Goal: Check status: Check status

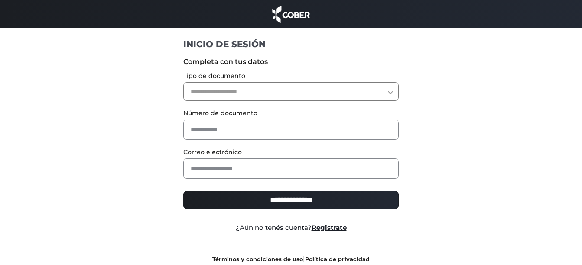
click at [294, 85] on select "**********" at bounding box center [291, 91] width 216 height 19
select select "***"
click at [183, 82] on select "**********" at bounding box center [291, 91] width 216 height 19
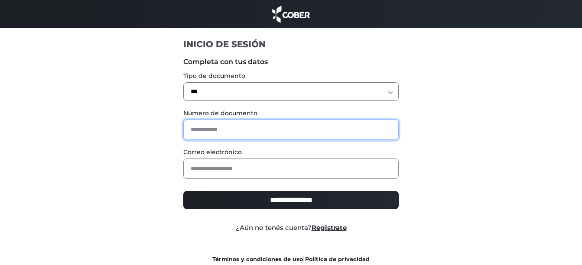
click at [268, 124] on input "text" at bounding box center [291, 130] width 216 height 20
type input "********"
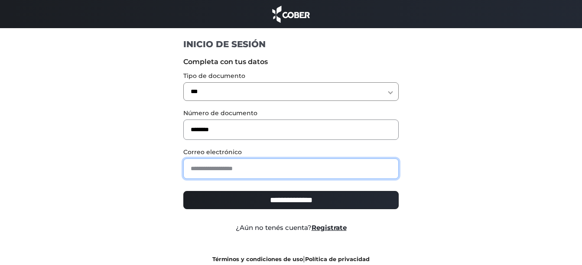
type input "**********"
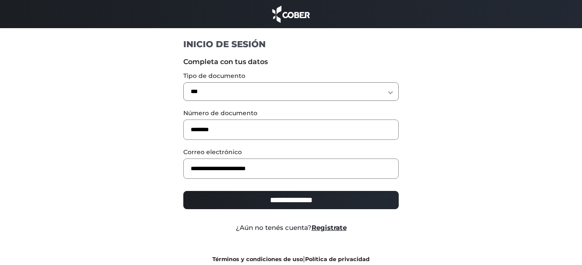
click at [468, 186] on div "**********" at bounding box center [291, 164] width 533 height 222
click at [270, 204] on input "**********" at bounding box center [291, 200] width 216 height 18
type input "**********"
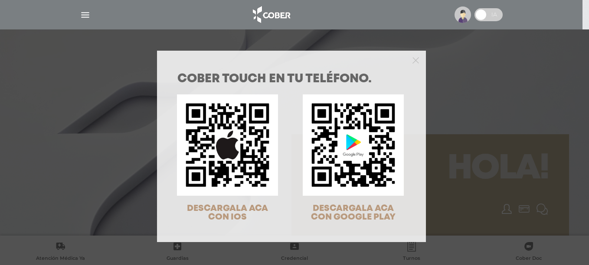
click at [377, 154] on img at bounding box center [353, 145] width 101 height 101
click at [412, 56] on icon "Close" at bounding box center [415, 60] width 7 height 10
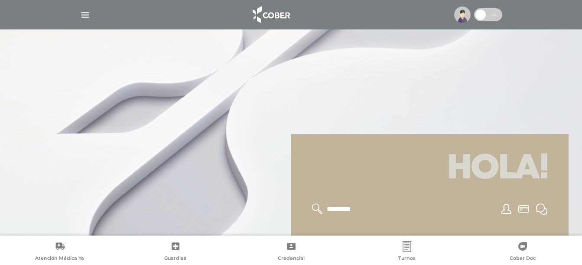
click at [82, 17] on img "button" at bounding box center [85, 15] width 11 height 11
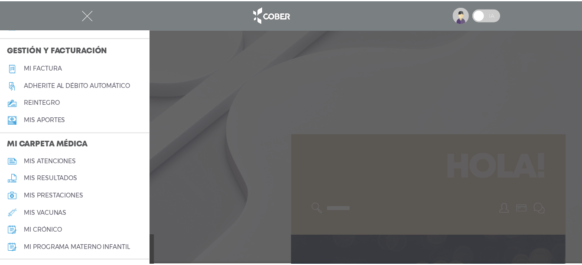
scroll to position [347, 0]
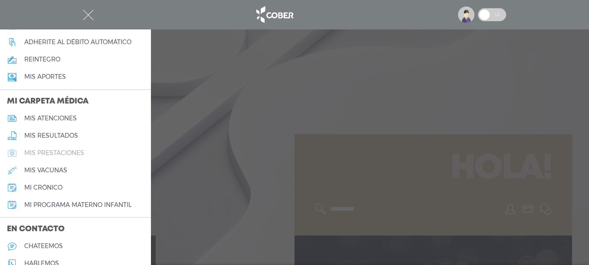
click at [65, 152] on h5 "mis prestaciones" at bounding box center [54, 153] width 60 height 7
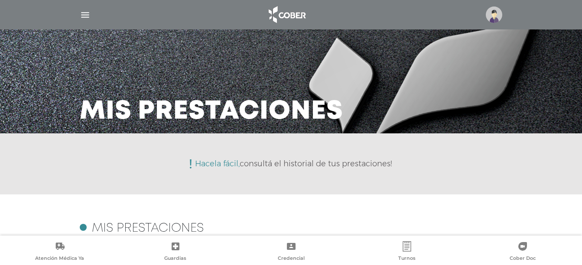
click at [85, 13] on img "button" at bounding box center [85, 15] width 11 height 11
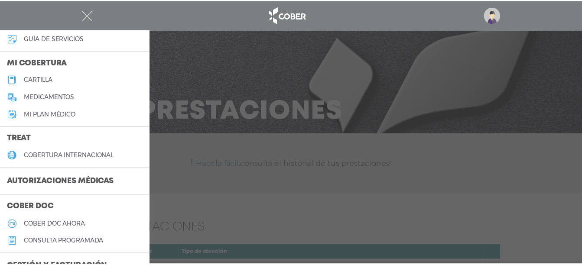
scroll to position [87, 0]
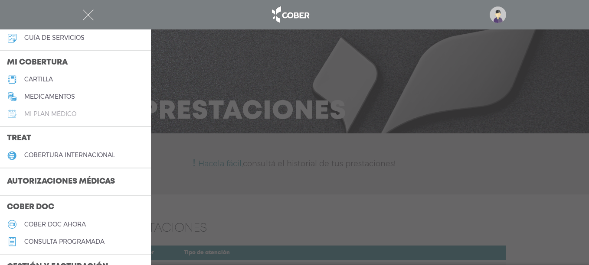
click at [70, 112] on h5 "Mi plan médico" at bounding box center [50, 114] width 52 height 7
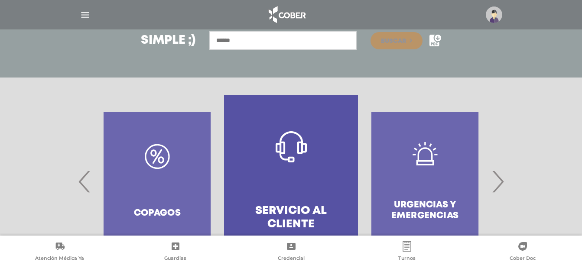
scroll to position [173, 0]
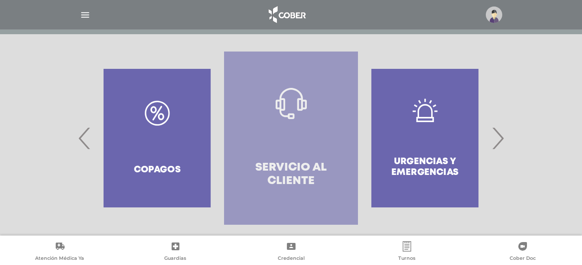
click at [287, 172] on h4 "Servicio al Cliente" at bounding box center [291, 174] width 103 height 27
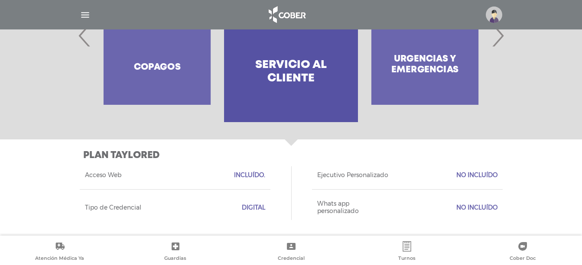
scroll to position [233, 0]
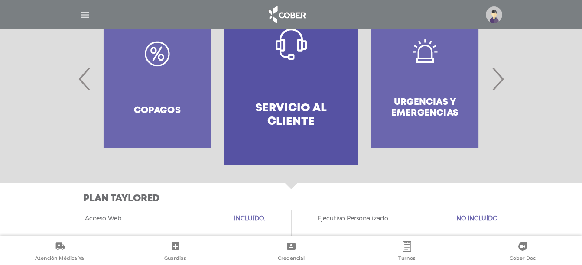
click at [499, 83] on span "›" at bounding box center [498, 79] width 17 height 47
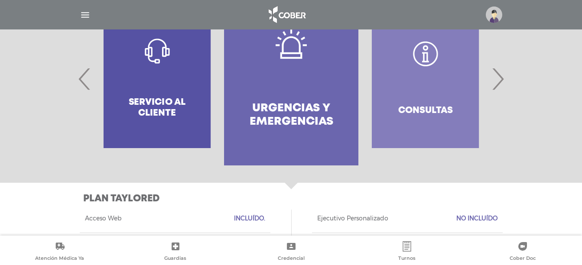
click at [414, 99] on div "Consultas" at bounding box center [426, 78] width 134 height 173
click at [428, 55] on div "Consultas" at bounding box center [426, 78] width 134 height 173
click at [431, 145] on div "Consultas" at bounding box center [426, 78] width 134 height 173
click at [432, 132] on div "Consultas" at bounding box center [426, 78] width 134 height 173
click at [432, 113] on div "Consultas" at bounding box center [426, 78] width 134 height 173
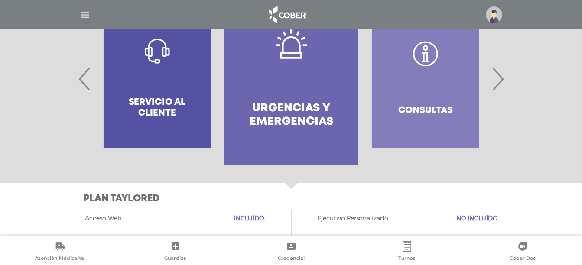
click at [425, 92] on div "Consultas" at bounding box center [426, 78] width 134 height 173
click at [429, 74] on div "Consultas" at bounding box center [426, 78] width 134 height 173
click at [427, 61] on div "Consultas" at bounding box center [426, 78] width 134 height 173
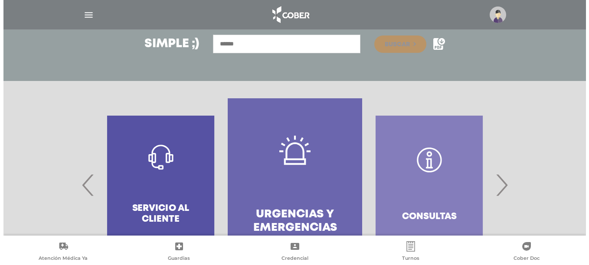
scroll to position [16, 0]
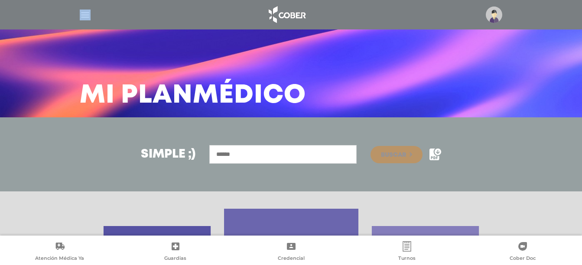
click at [88, 10] on div at bounding box center [291, 14] width 444 height 21
click at [83, 17] on img "button" at bounding box center [85, 15] width 11 height 11
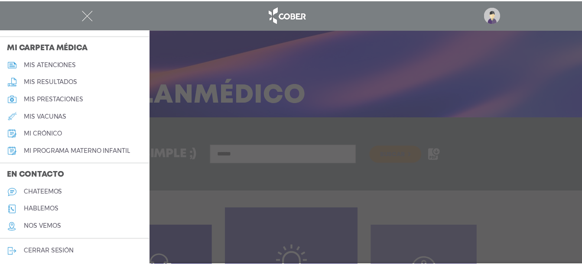
scroll to position [404, 0]
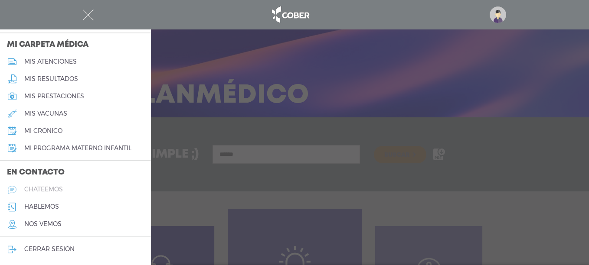
click at [52, 194] on link "chateemos" at bounding box center [75, 189] width 151 height 17
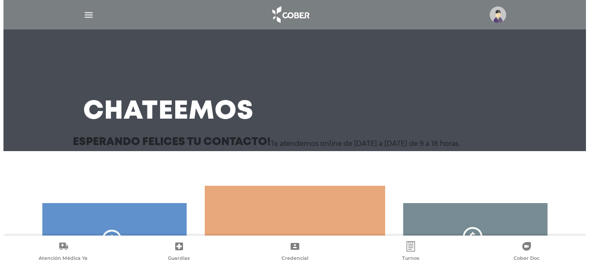
scroll to position [124, 0]
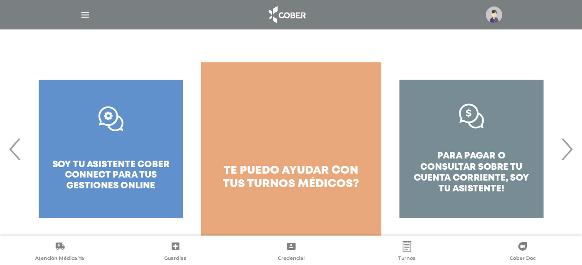
click at [569, 153] on span "›" at bounding box center [567, 149] width 17 height 47
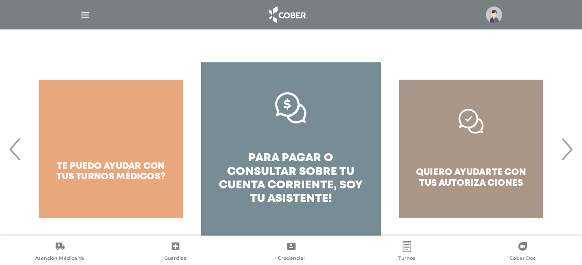
click at [569, 153] on span "›" at bounding box center [567, 149] width 17 height 47
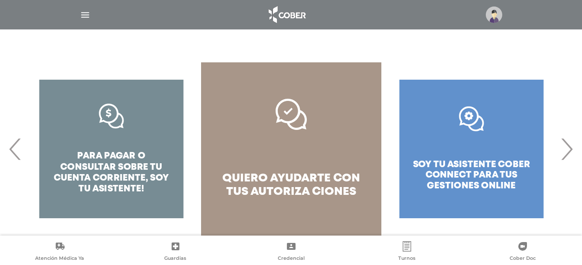
click at [508, 159] on div ".st0{fill:#FFFFFF;} soy tu asistente cober connect para tus gestiones online" at bounding box center [472, 148] width 180 height 173
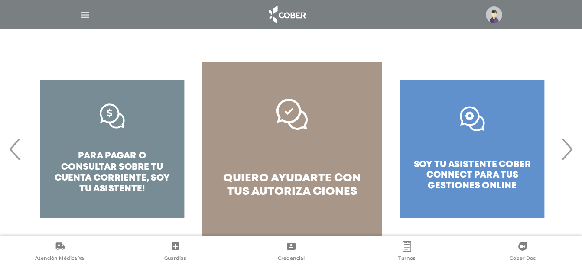
click at [469, 118] on div ".st0{fill:#FFFFFF;} soy tu asistente cober connect para tus gestiones online" at bounding box center [472, 148] width 180 height 173
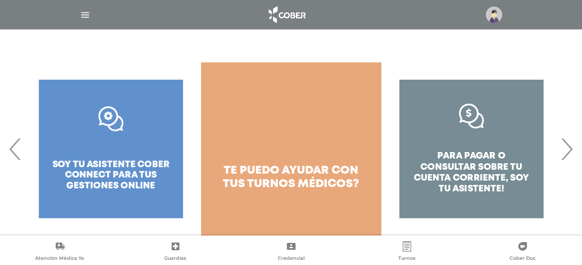
click at [125, 140] on div ".st0{fill:#FFFFFF;} soy tu asistente cober connect para tus gestiones online" at bounding box center [111, 148] width 180 height 173
click at [113, 121] on div ".st0{fill:#FFFFFF;} soy tu asistente cober connect para tus gestiones online" at bounding box center [111, 148] width 180 height 173
click at [129, 161] on div ".st0{fill:#FFFFFF;} soy tu asistente cober connect para tus gestiones online" at bounding box center [111, 148] width 180 height 173
click at [321, 219] on link "te puedo ayudar con tus turnos médicos?" at bounding box center [291, 148] width 180 height 173
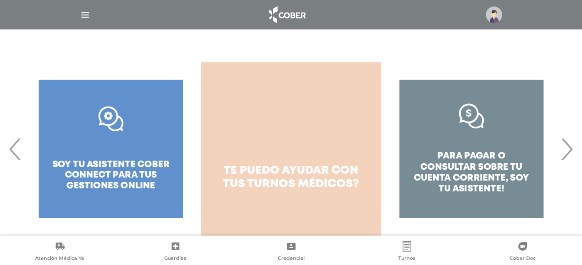
click at [234, 130] on link "te puedo ayudar con tus turnos médicos?" at bounding box center [291, 148] width 180 height 173
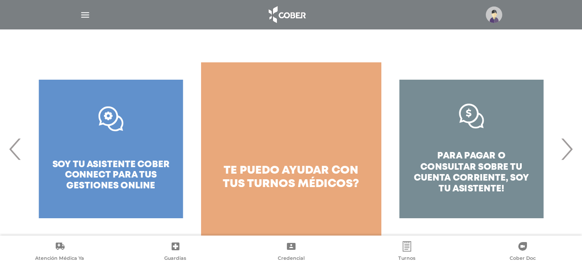
click at [86, 14] on img "button" at bounding box center [85, 15] width 11 height 11
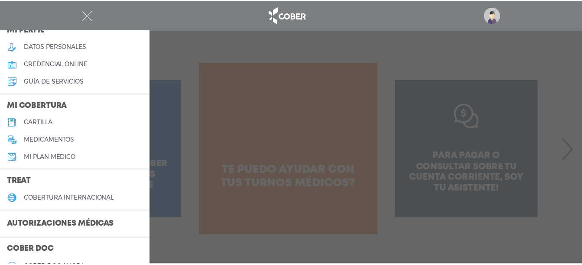
scroll to position [87, 0]
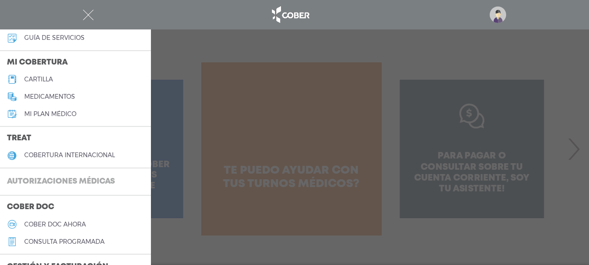
click at [70, 182] on h3 "Autorizaciones médicas" at bounding box center [61, 182] width 122 height 16
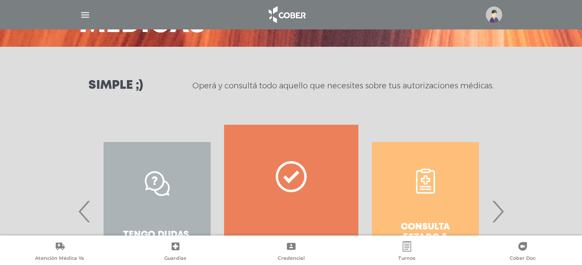
scroll to position [170, 0]
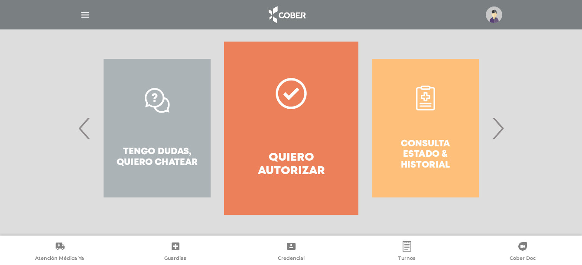
click at [458, 136] on div "Consulta estado & historial" at bounding box center [426, 128] width 134 height 173
click at [431, 118] on div "Consulta estado & historial" at bounding box center [426, 128] width 134 height 173
click at [499, 128] on span "›" at bounding box center [498, 128] width 17 height 47
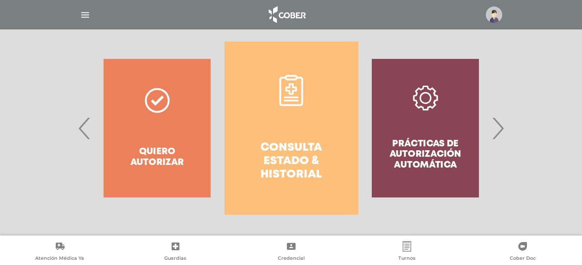
click at [431, 141] on div "Prácticas de autorización automática" at bounding box center [426, 128] width 134 height 173
click at [500, 128] on span "›" at bounding box center [498, 128] width 17 height 47
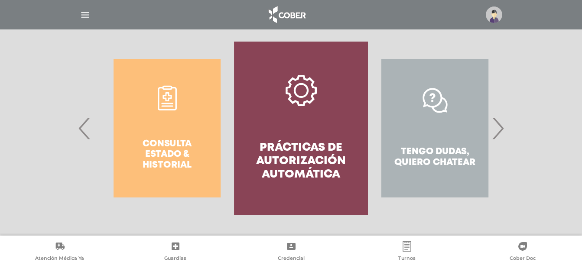
click at [430, 127] on div "Tengo dudas, quiero chatear" at bounding box center [436, 128] width 134 height 173
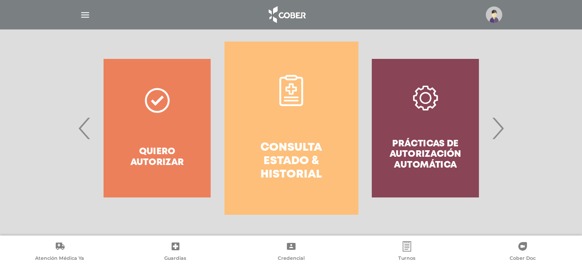
click at [430, 127] on div "Prácticas de autorización automática" at bounding box center [426, 128] width 134 height 173
click at [428, 98] on div "Prácticas de autorización automática" at bounding box center [426, 128] width 134 height 173
click at [498, 132] on span "›" at bounding box center [498, 128] width 17 height 47
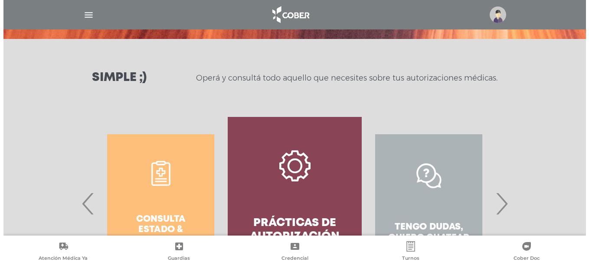
scroll to position [0, 0]
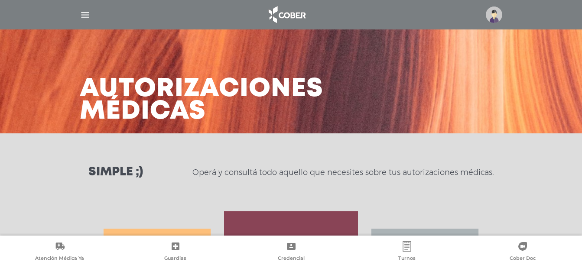
click at [86, 10] on img "button" at bounding box center [85, 15] width 11 height 11
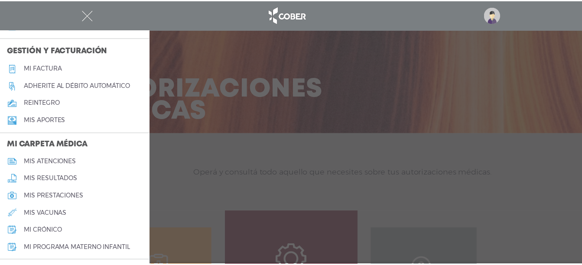
scroll to position [347, 0]
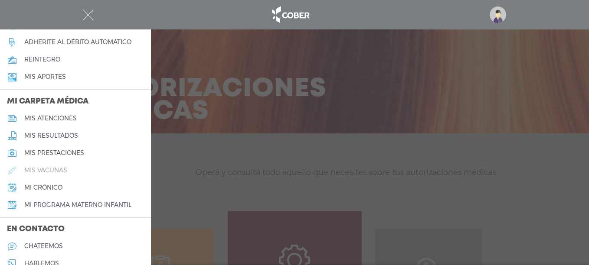
click at [67, 172] on link "mis vacunas" at bounding box center [75, 170] width 151 height 17
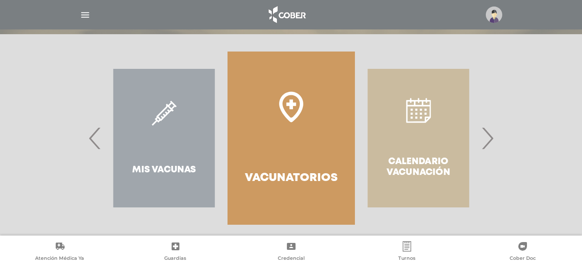
scroll to position [106, 0]
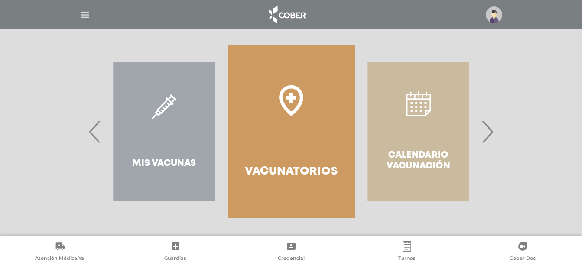
click at [424, 107] on div "Calendario Vacunación" at bounding box center [418, 131] width 127 height 173
click at [493, 132] on span "›" at bounding box center [487, 131] width 17 height 47
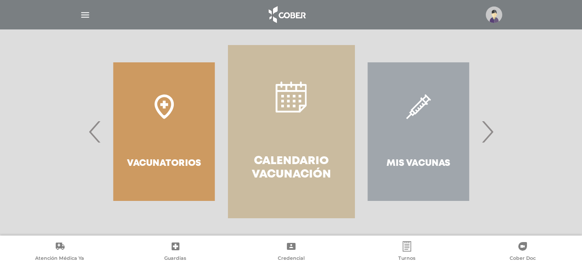
click at [493, 134] on span "›" at bounding box center [487, 131] width 17 height 47
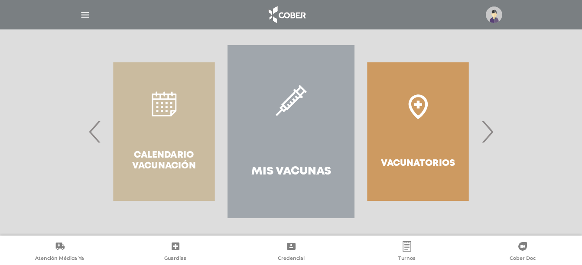
click at [93, 135] on span "‹" at bounding box center [95, 131] width 17 height 47
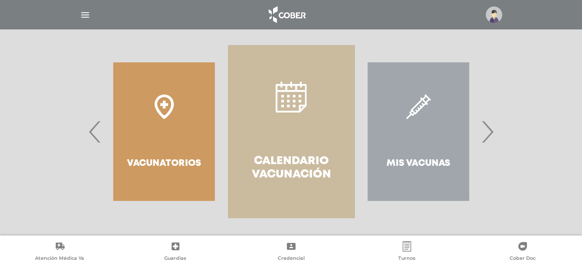
click at [172, 115] on div "Vacunatorios" at bounding box center [164, 131] width 127 height 173
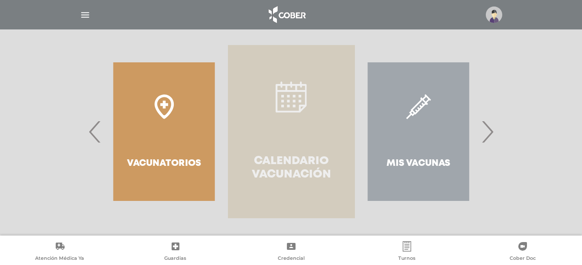
click at [286, 114] on link "Calendario Vacunación" at bounding box center [291, 131] width 127 height 173
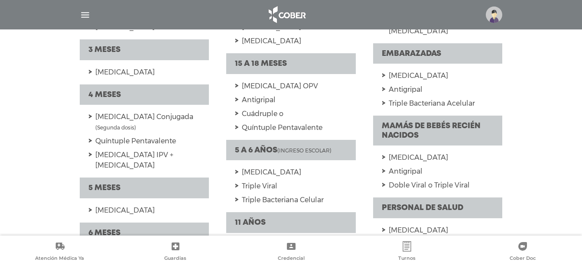
scroll to position [434, 0]
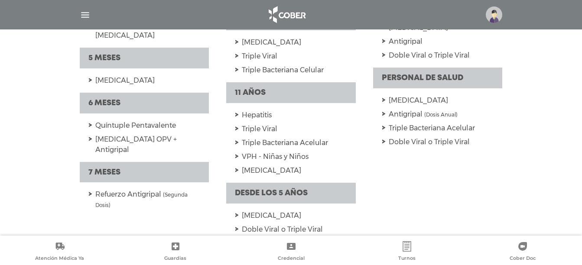
drag, startPoint x: 256, startPoint y: 102, endPoint x: 351, endPoint y: 163, distance: 112.1
click at [351, 163] on ul "Hepatitis Triple Viral Triple Bacteriana Acelular VPH - Niñas y Niños [GEOGRAPH…" at bounding box center [291, 143] width 130 height 80
click at [247, 153] on span "VPH - Niñas y Niños" at bounding box center [275, 157] width 67 height 8
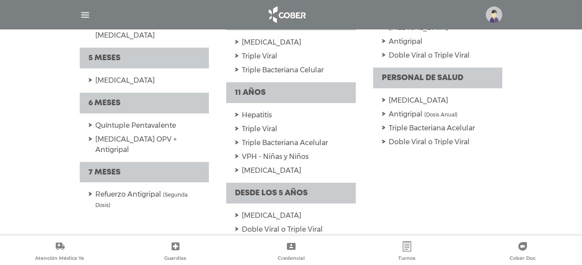
click at [255, 153] on span "VPH - Niñas y Niños" at bounding box center [275, 157] width 67 height 8
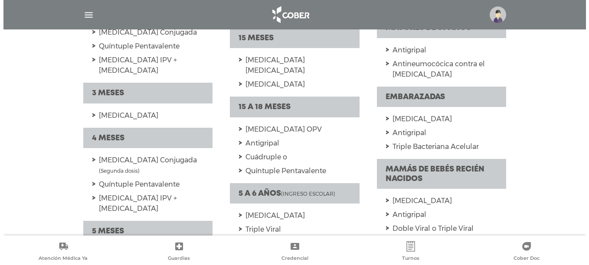
scroll to position [43, 0]
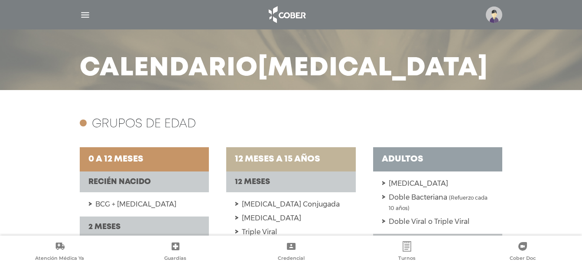
click at [83, 16] on img "button" at bounding box center [85, 15] width 11 height 11
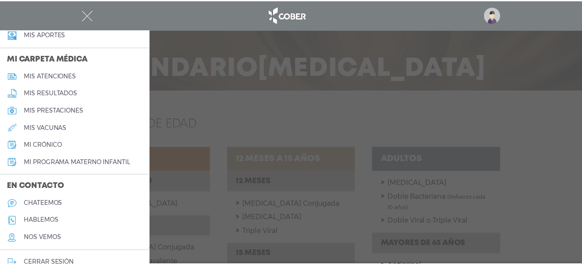
scroll to position [390, 0]
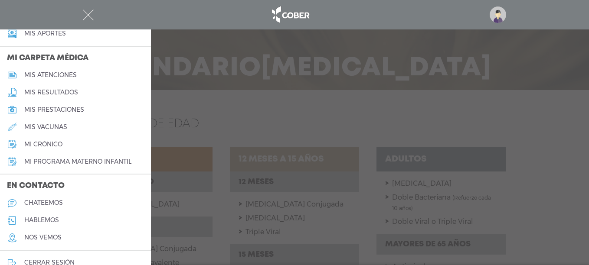
click at [64, 126] on h5 "mis vacunas" at bounding box center [45, 127] width 43 height 7
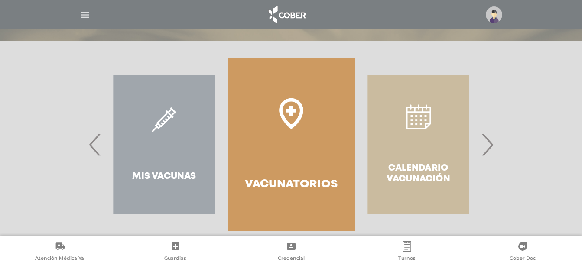
scroll to position [106, 0]
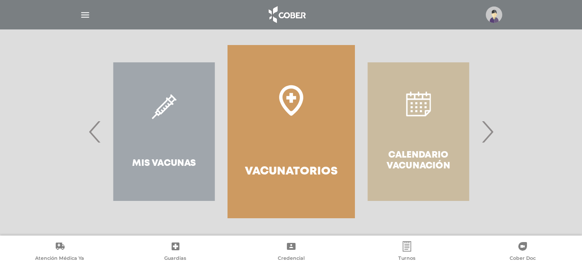
click at [253, 153] on link "Vacunatorios" at bounding box center [291, 131] width 127 height 173
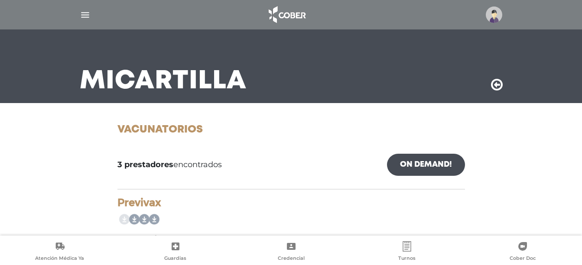
scroll to position [43, 0]
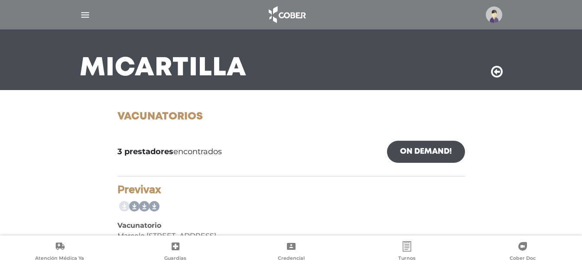
click at [415, 158] on link "On Demand!" at bounding box center [426, 152] width 78 height 22
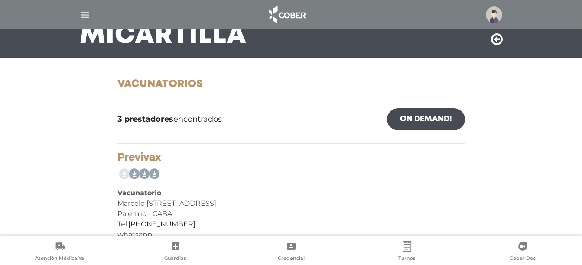
scroll to position [0, 0]
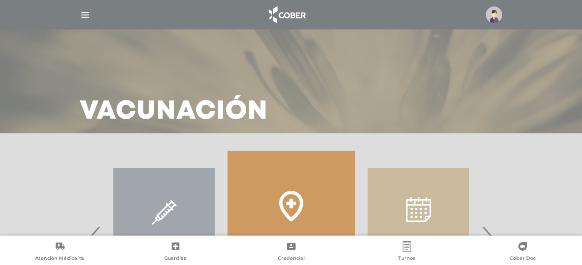
scroll to position [106, 0]
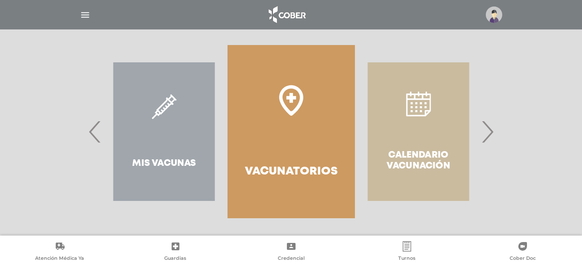
click at [196, 114] on div "Mis Vacunas" at bounding box center [164, 131] width 127 height 173
click at [157, 104] on div "Mis Vacunas" at bounding box center [164, 131] width 127 height 173
click at [162, 108] on div "Mis Vacunas" at bounding box center [164, 131] width 127 height 173
click at [101, 127] on div "Mis Vacunas" at bounding box center [164, 131] width 127 height 173
click at [166, 142] on div "Mis Vacunas" at bounding box center [164, 131] width 127 height 173
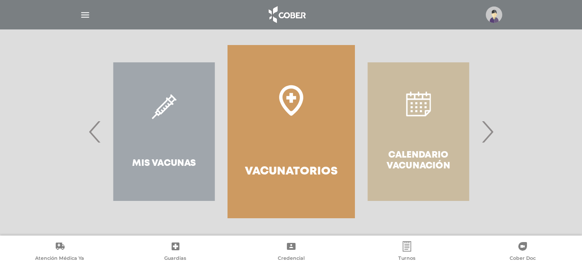
click at [175, 165] on div "Mis Vacunas" at bounding box center [164, 131] width 127 height 173
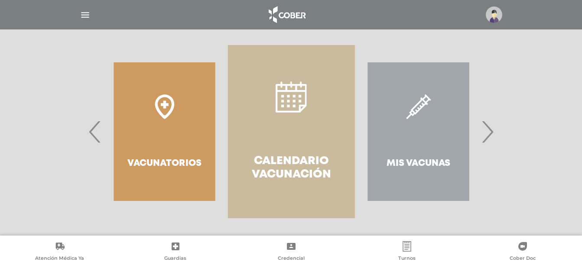
click at [432, 159] on div "Mis Vacunas" at bounding box center [418, 131] width 127 height 173
click at [428, 140] on div "Mis Vacunas" at bounding box center [418, 131] width 127 height 173
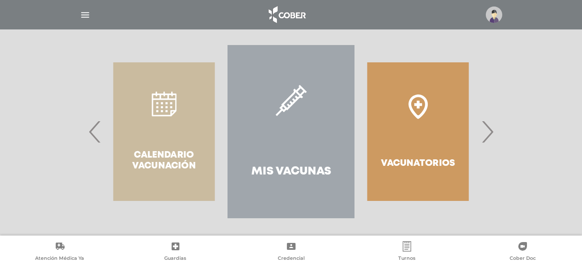
click at [292, 176] on h4 "Mis Vacunas" at bounding box center [292, 171] width 80 height 13
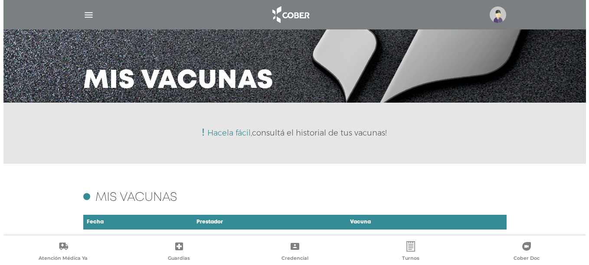
scroll to position [63, 0]
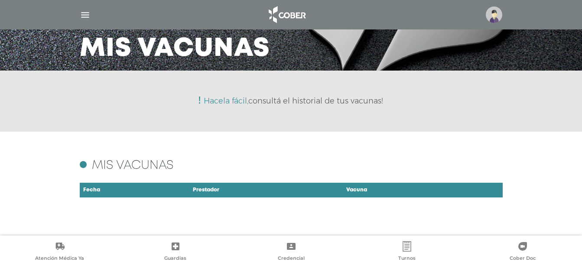
click at [173, 165] on h4 "Mis vacunas" at bounding box center [133, 165] width 82 height 11
click at [86, 15] on img "button" at bounding box center [85, 15] width 11 height 11
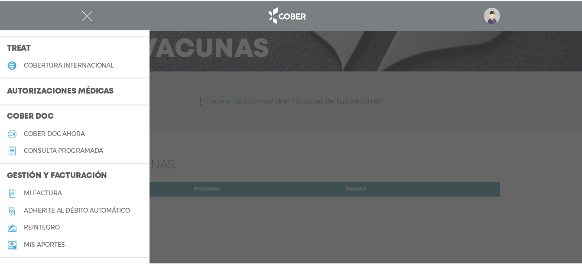
scroll to position [173, 0]
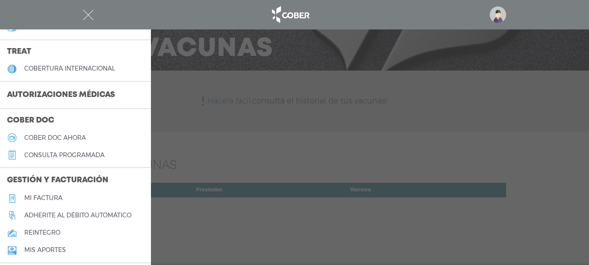
click at [82, 92] on h3 "Autorizaciones médicas" at bounding box center [61, 95] width 122 height 16
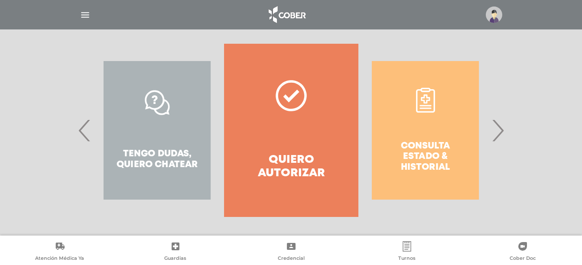
scroll to position [170, 0]
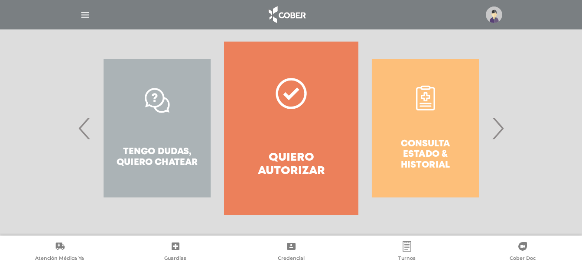
click at [419, 147] on div "Consulta estado & historial" at bounding box center [426, 128] width 134 height 173
click at [443, 157] on div "Consulta estado & historial" at bounding box center [426, 128] width 134 height 173
click at [419, 119] on div "Consulta estado & historial" at bounding box center [426, 128] width 134 height 173
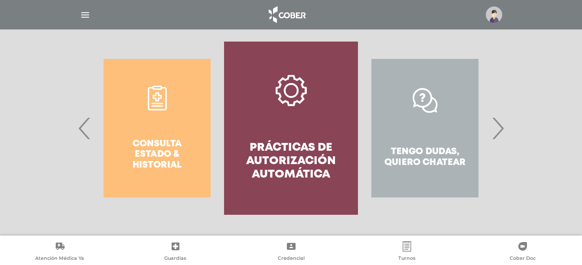
click at [189, 124] on div "Consulta estado & historial" at bounding box center [157, 128] width 134 height 173
click at [163, 107] on div "Consulta estado & historial" at bounding box center [157, 128] width 134 height 173
click at [154, 145] on div "Consulta estado & historial" at bounding box center [157, 128] width 134 height 173
click at [154, 146] on div "Consulta estado & historial" at bounding box center [157, 128] width 134 height 173
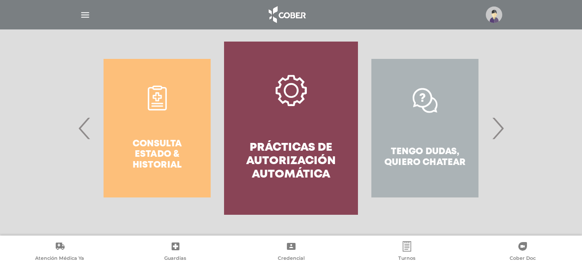
click at [160, 98] on div "Consulta estado & historial" at bounding box center [157, 128] width 134 height 173
click at [497, 131] on span "›" at bounding box center [498, 128] width 17 height 47
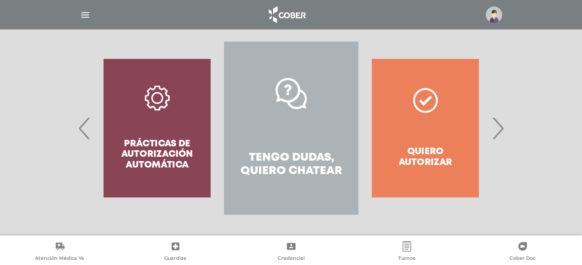
click at [75, 123] on div "Consulta estado & historial Prácticas de autorización automática Tengo dudas, q…" at bounding box center [291, 128] width 444 height 173
click at [81, 126] on span "‹" at bounding box center [84, 128] width 17 height 47
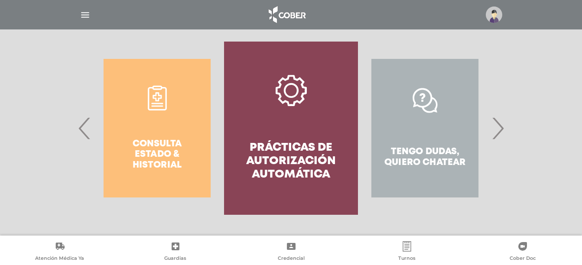
click at [81, 126] on span "‹" at bounding box center [84, 128] width 17 height 47
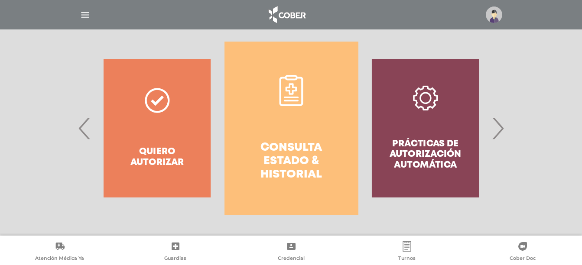
click at [268, 141] on h4 "Consulta estado & historial" at bounding box center [291, 161] width 103 height 41
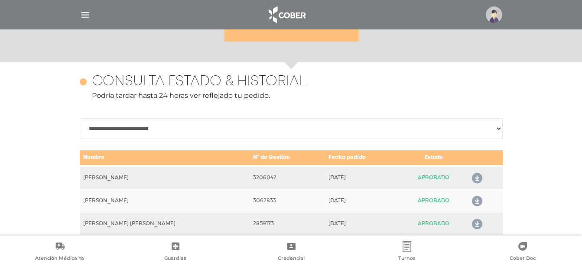
scroll to position [376, 0]
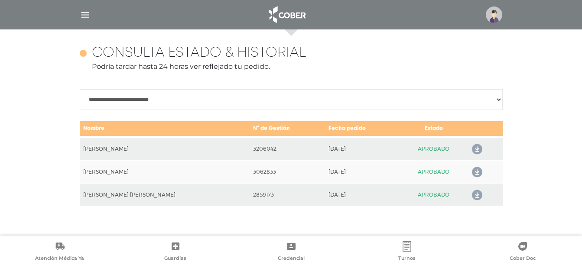
click at [474, 153] on icon at bounding box center [476, 150] width 14 height 14
